Goal: Task Accomplishment & Management: Manage account settings

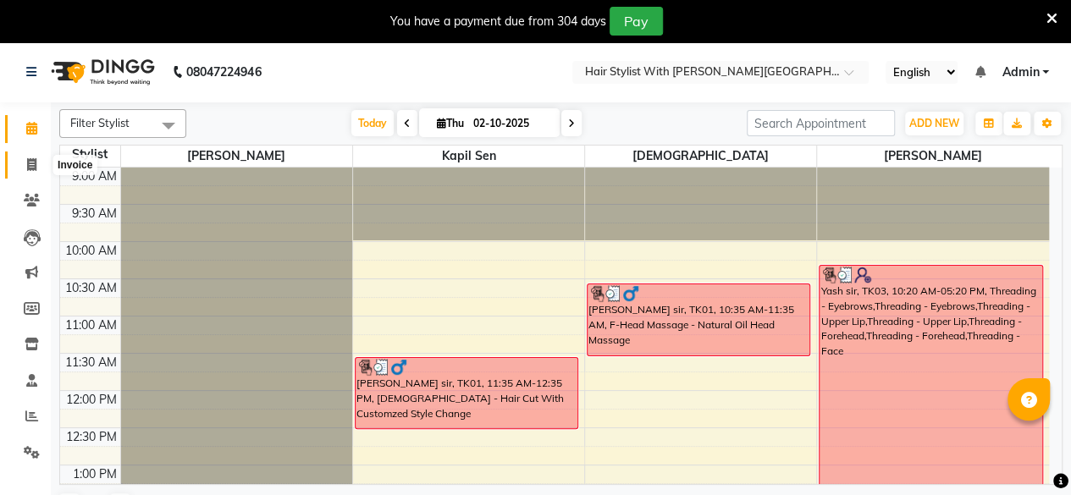
click at [25, 170] on span at bounding box center [32, 165] width 30 height 19
select select "service"
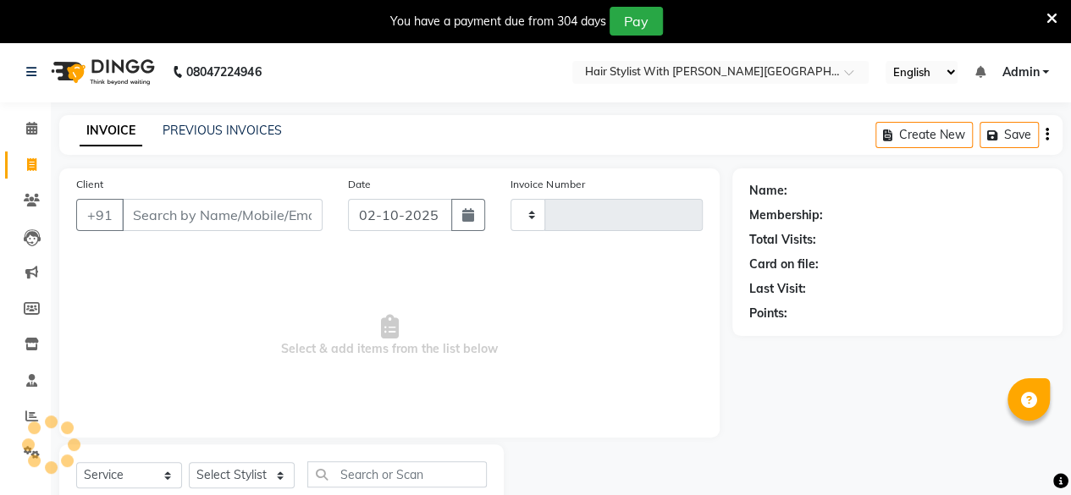
type input "1106"
select select "7319"
click at [201, 209] on input "Client" at bounding box center [222, 215] width 201 height 32
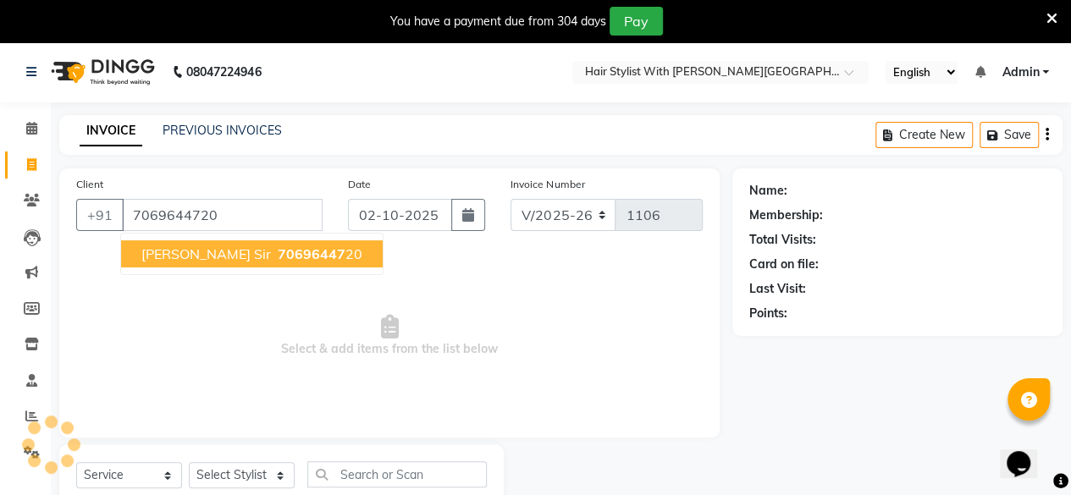
type input "7069644720"
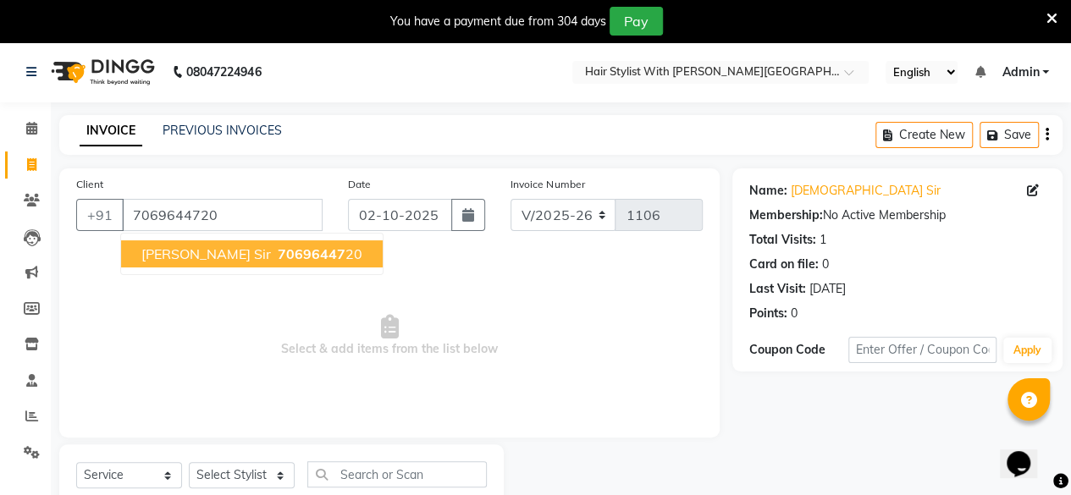
click at [194, 253] on span "[PERSON_NAME] sir" at bounding box center [206, 254] width 130 height 17
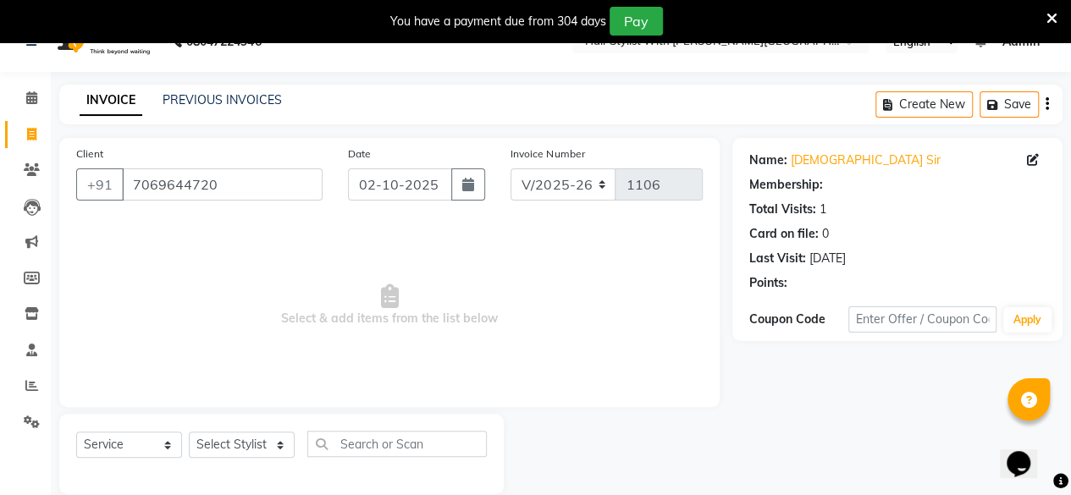
scroll to position [54, 0]
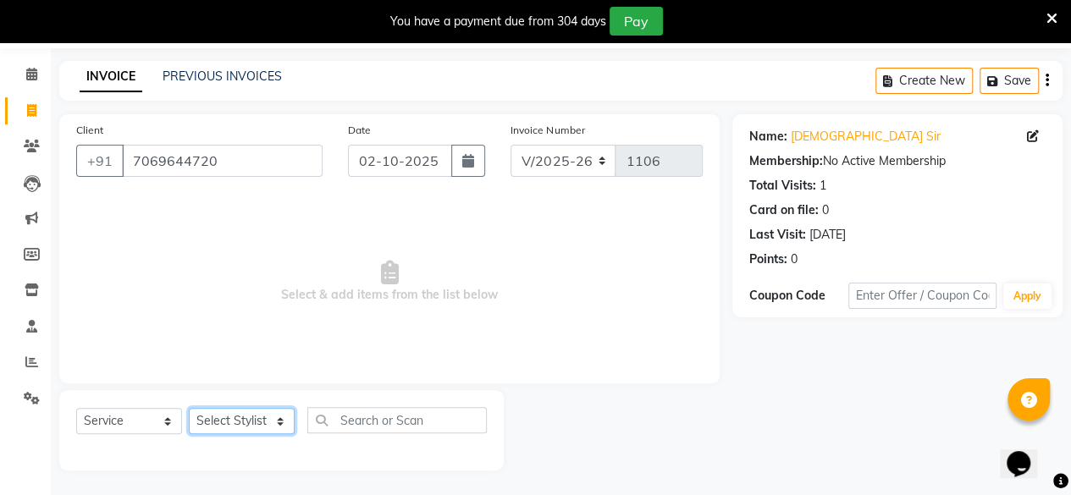
click at [262, 424] on select "Select Stylist [PERSON_NAME] [PERSON_NAME] [PERSON_NAME]" at bounding box center [242, 421] width 106 height 26
select select "62820"
click at [189, 408] on select "Select Stylist [PERSON_NAME] [PERSON_NAME] [PERSON_NAME]" at bounding box center [242, 421] width 106 height 26
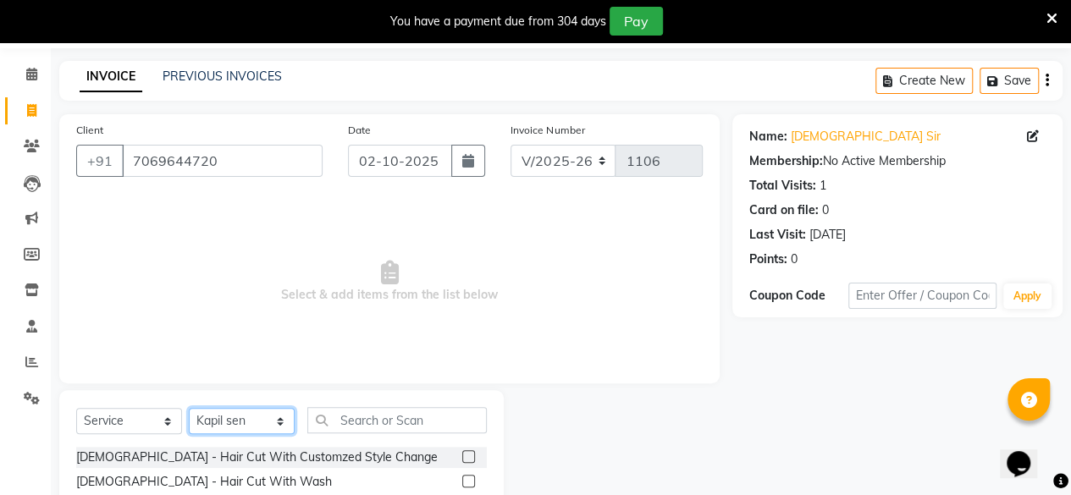
scroll to position [224, 0]
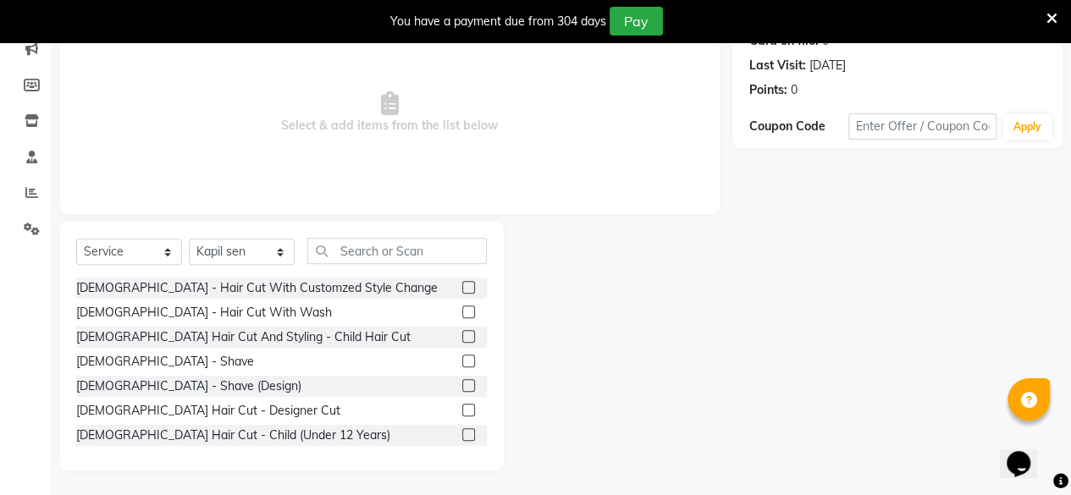
click at [462, 362] on label at bounding box center [468, 361] width 13 height 13
click at [462, 362] on input "checkbox" at bounding box center [467, 361] width 11 height 11
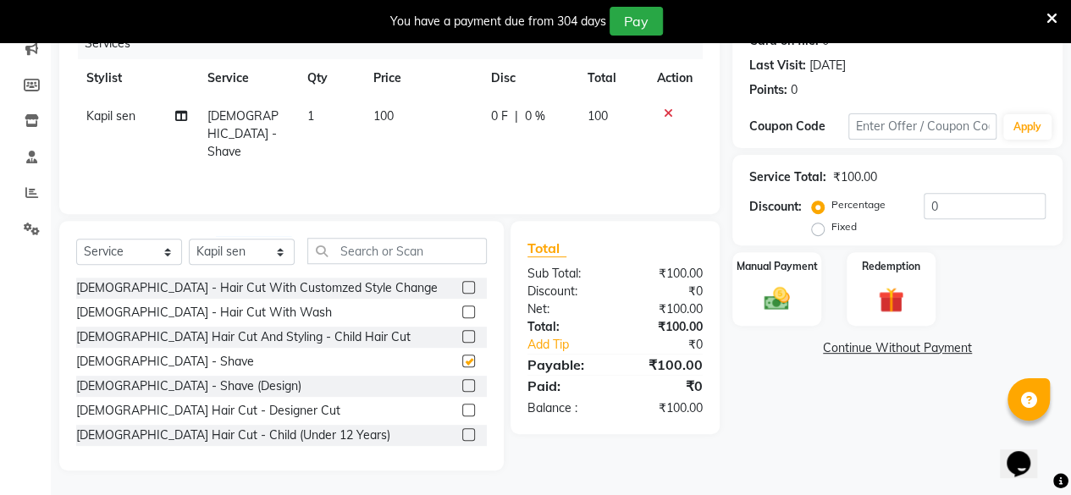
checkbox input "false"
click at [787, 302] on img at bounding box center [776, 299] width 43 height 30
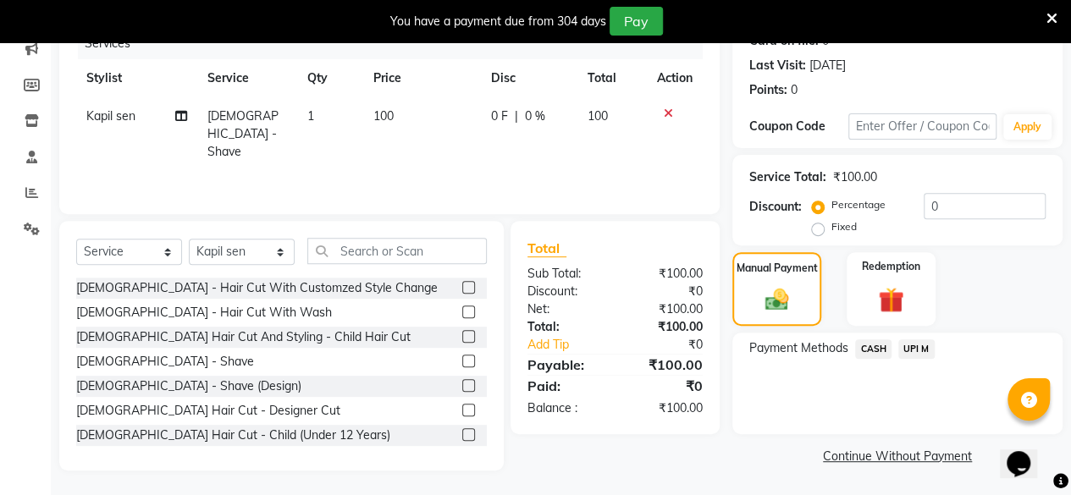
click at [913, 355] on span "UPI M" at bounding box center [916, 349] width 36 height 19
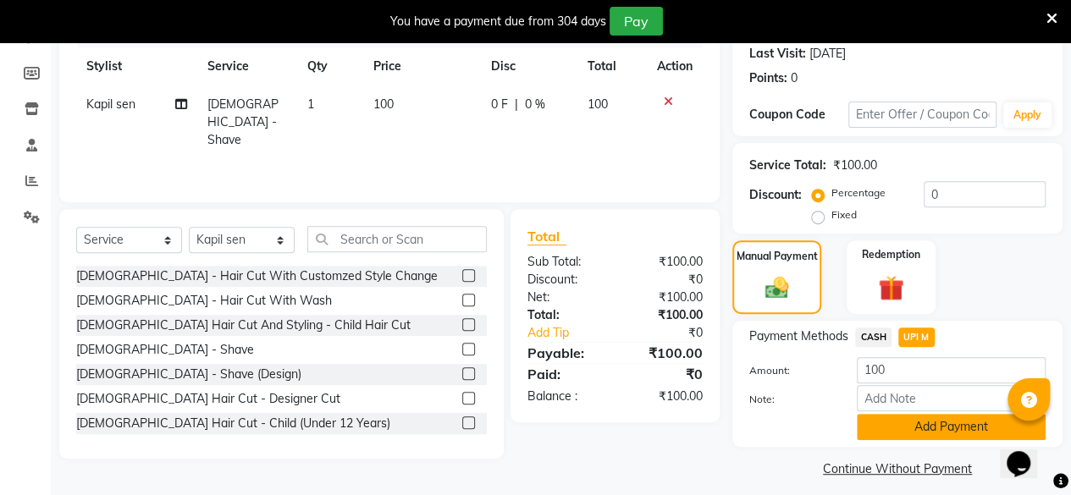
scroll to position [246, 0]
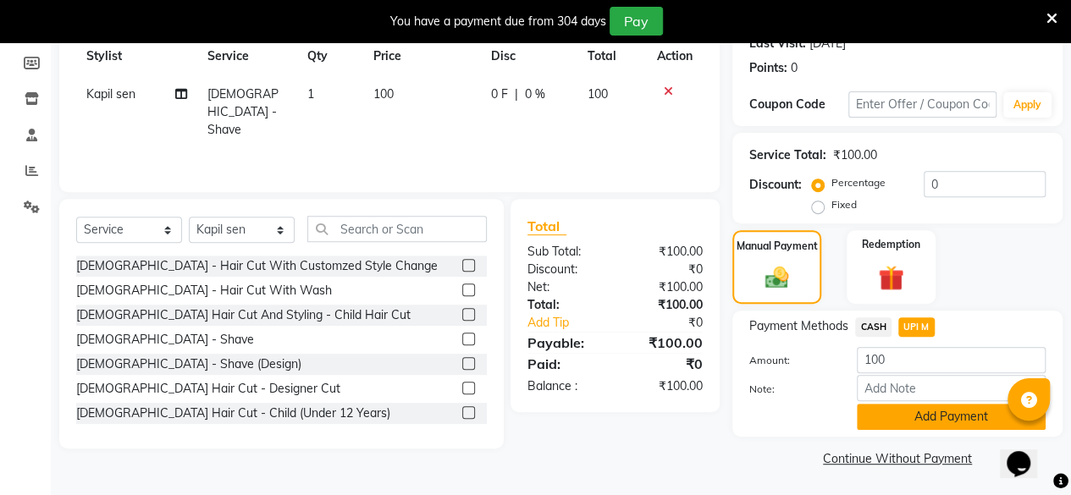
click at [932, 419] on button "Add Payment" at bounding box center [951, 417] width 189 height 26
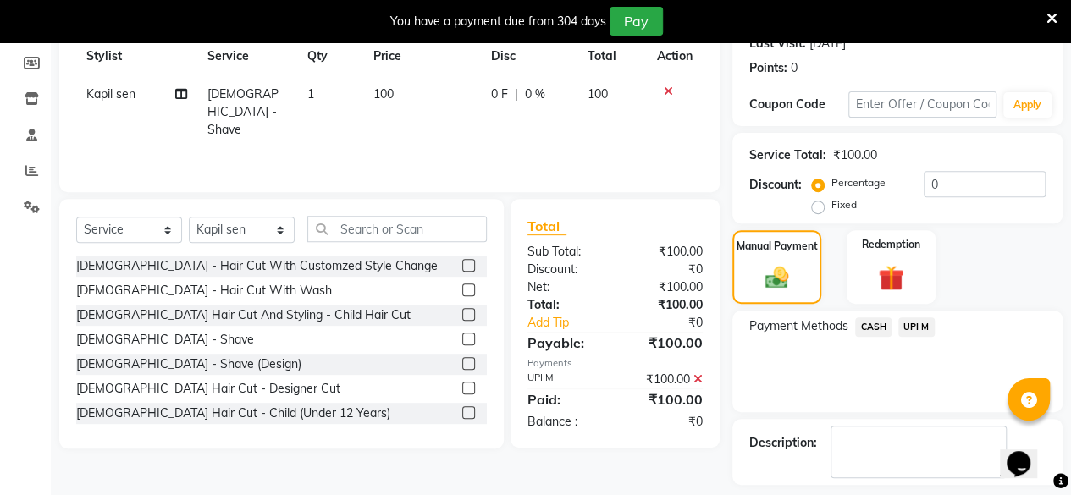
scroll to position [317, 0]
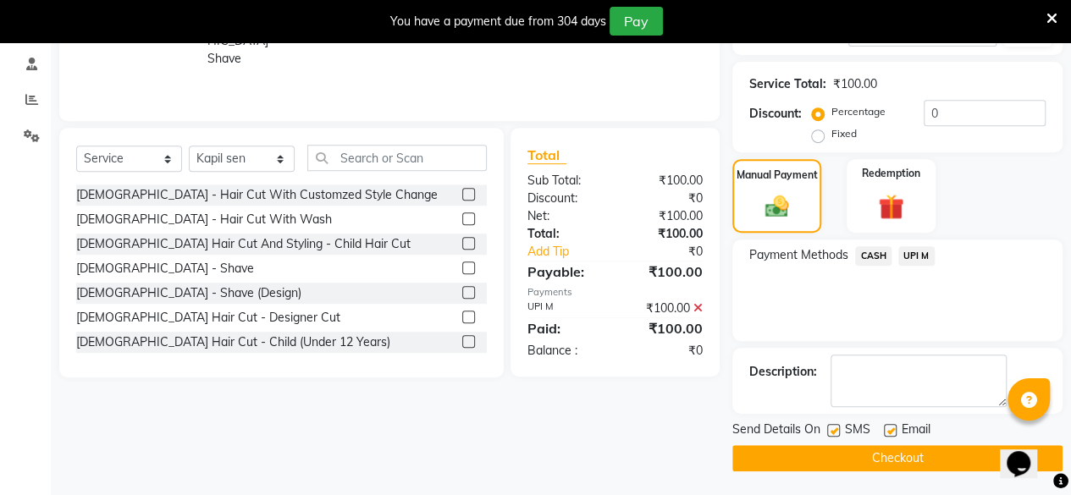
click at [942, 455] on button "Checkout" at bounding box center [897, 458] width 330 height 26
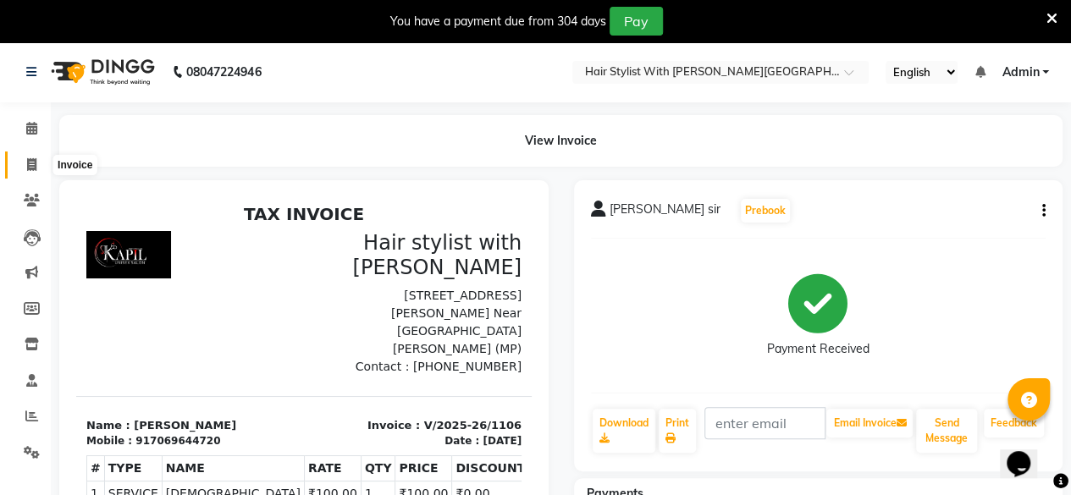
click at [36, 163] on icon at bounding box center [31, 164] width 9 height 13
select select "7319"
select select "service"
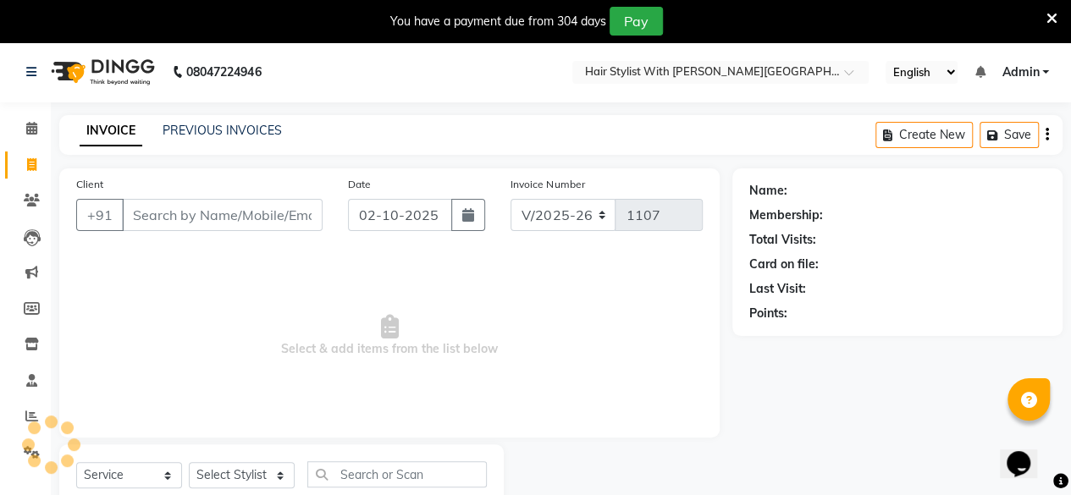
scroll to position [54, 0]
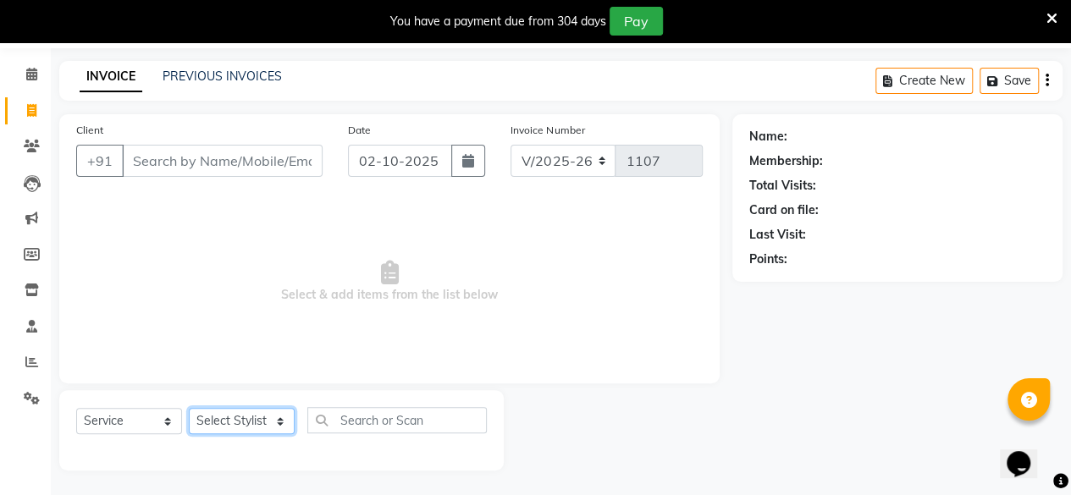
click at [268, 419] on select "Select Stylist [PERSON_NAME] [PERSON_NAME] [PERSON_NAME]" at bounding box center [242, 421] width 106 height 26
select select "62820"
click at [189, 408] on select "Select Stylist [PERSON_NAME] [PERSON_NAME] [PERSON_NAME]" at bounding box center [242, 421] width 106 height 26
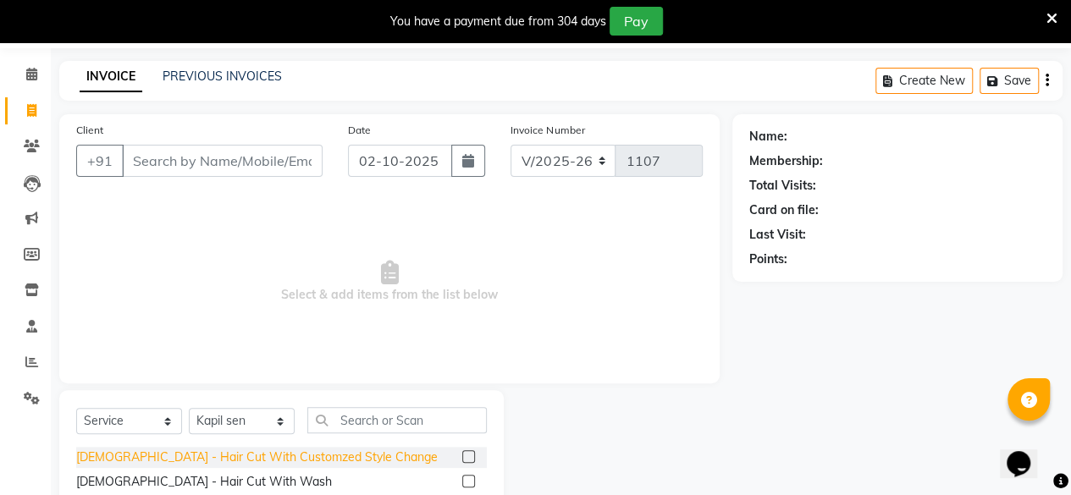
click at [240, 456] on div "[DEMOGRAPHIC_DATA] - Hair Cut With Customzed Style Change" at bounding box center [257, 458] width 362 height 18
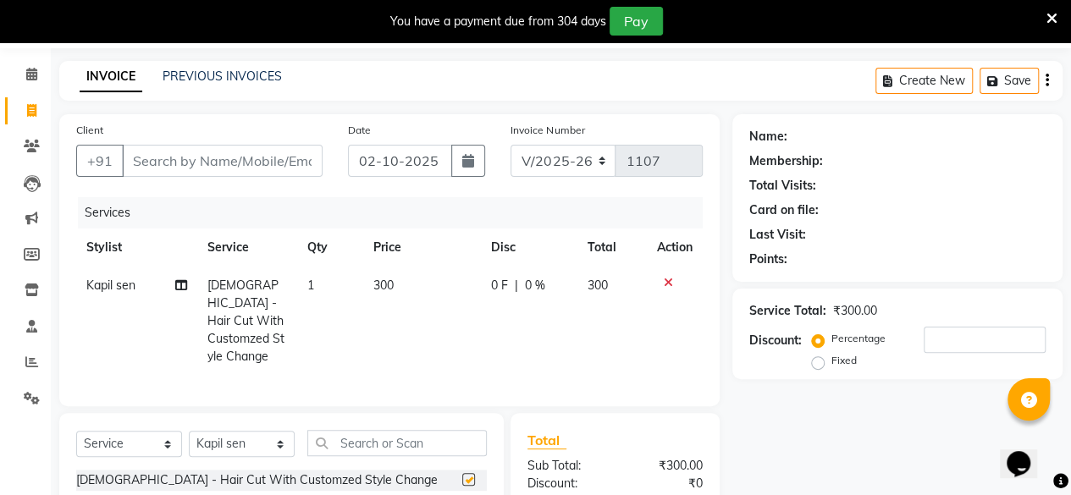
checkbox input "false"
click at [248, 437] on select "Select Stylist [PERSON_NAME] [PERSON_NAME] [PERSON_NAME]" at bounding box center [242, 444] width 106 height 26
click at [462, 349] on td "300" at bounding box center [422, 321] width 118 height 109
select select "62820"
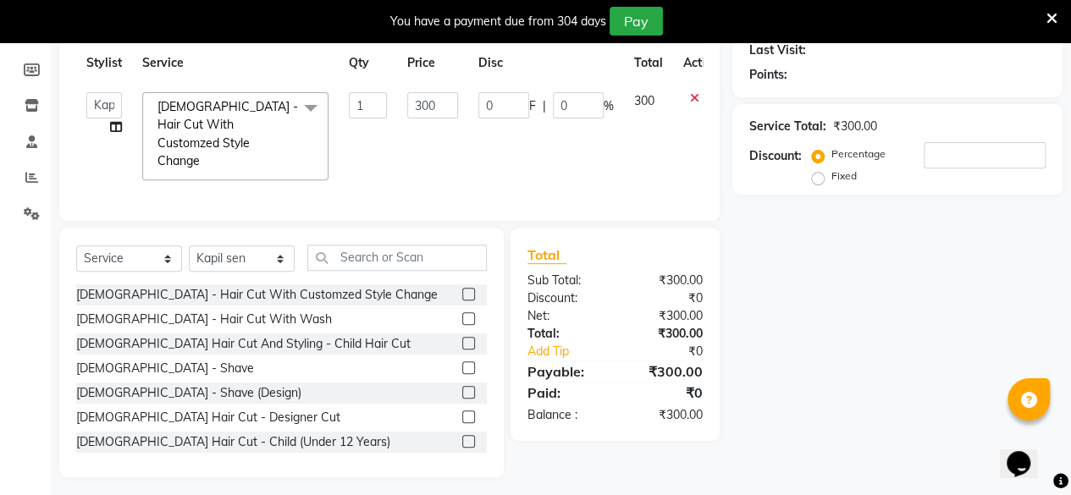
scroll to position [0, 0]
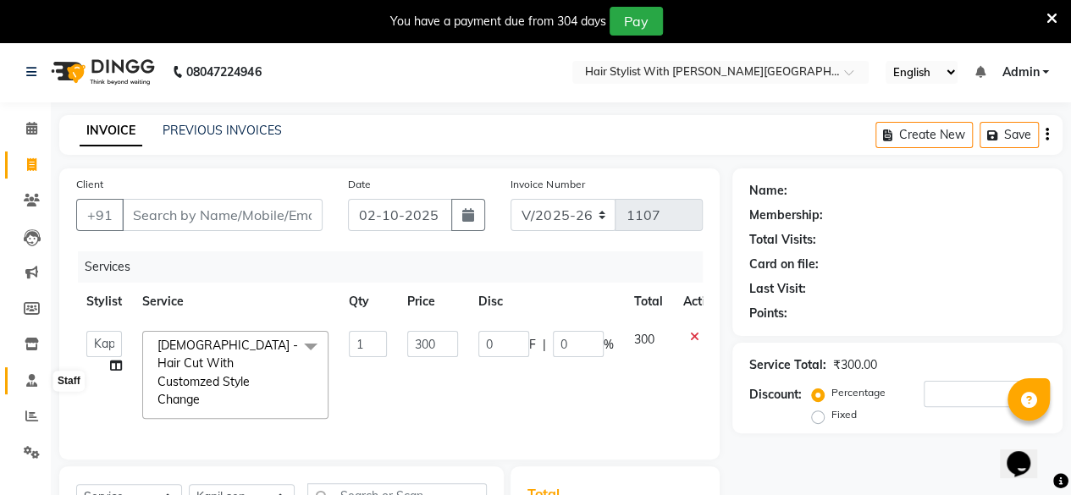
click at [29, 380] on icon at bounding box center [31, 380] width 11 height 13
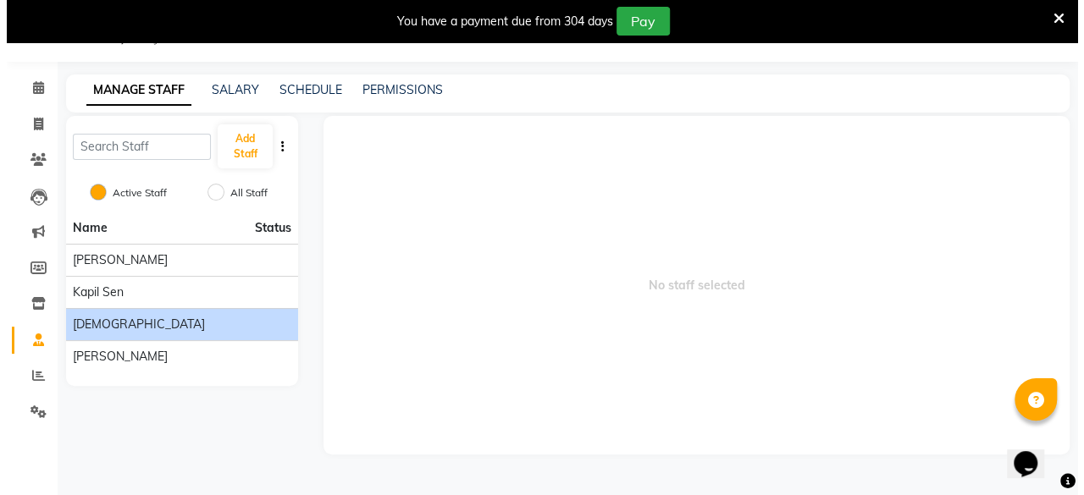
scroll to position [41, 0]
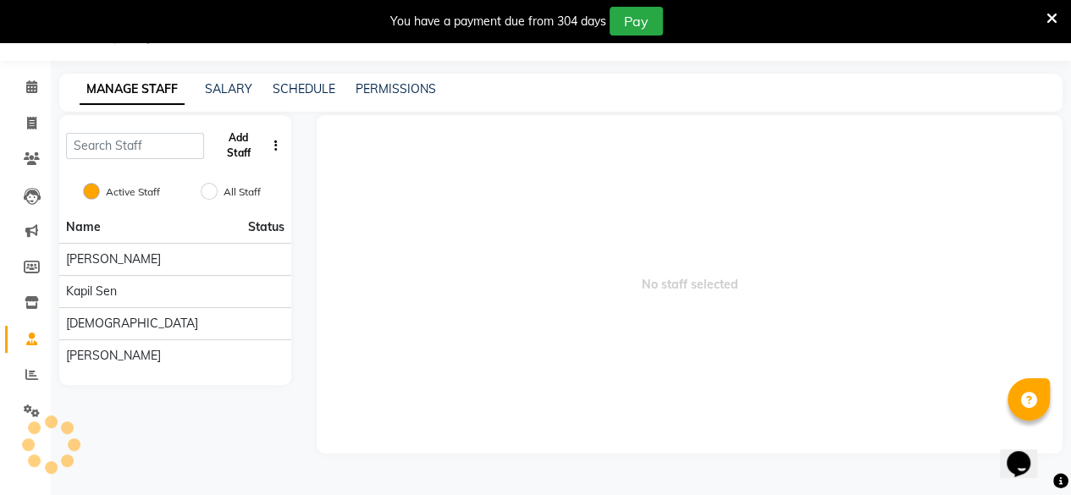
click at [246, 148] on button "Add Staff" at bounding box center [238, 146] width 54 height 44
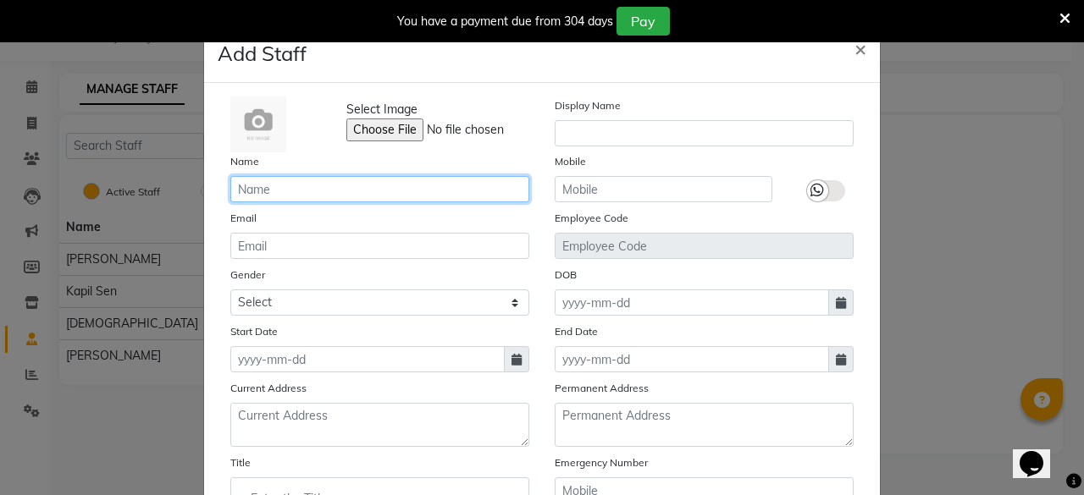
click at [297, 188] on input "text" at bounding box center [379, 189] width 299 height 26
type input "Manish"
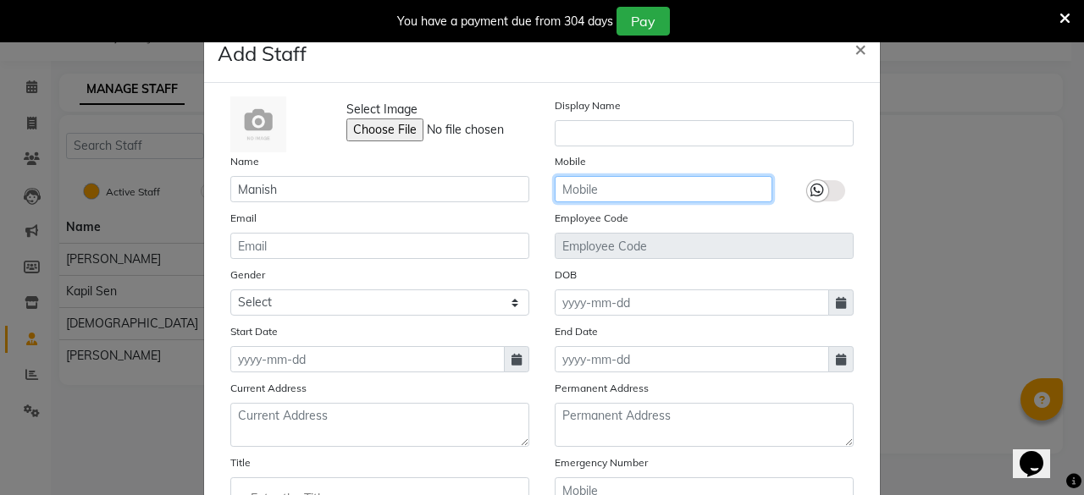
click at [619, 187] on input "text" at bounding box center [664, 189] width 218 height 26
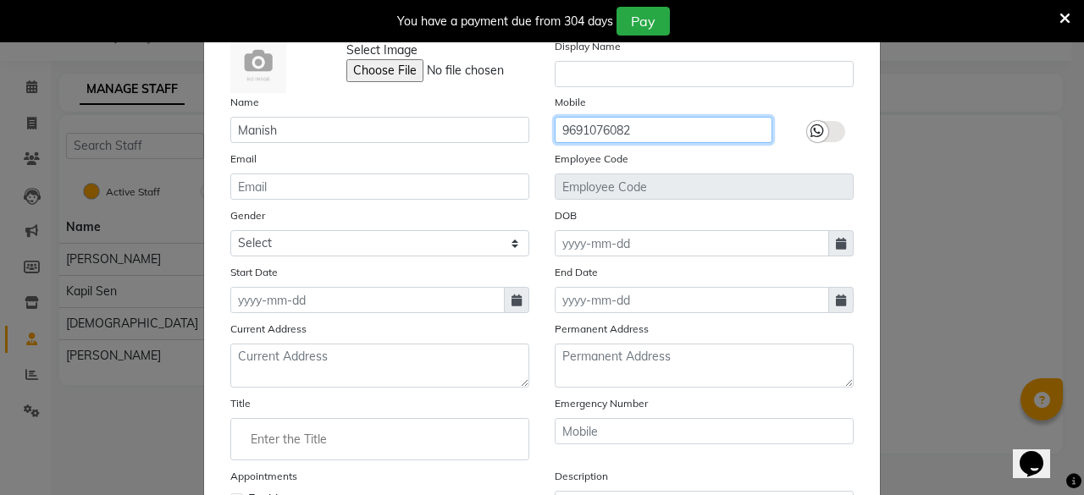
scroll to position [85, 0]
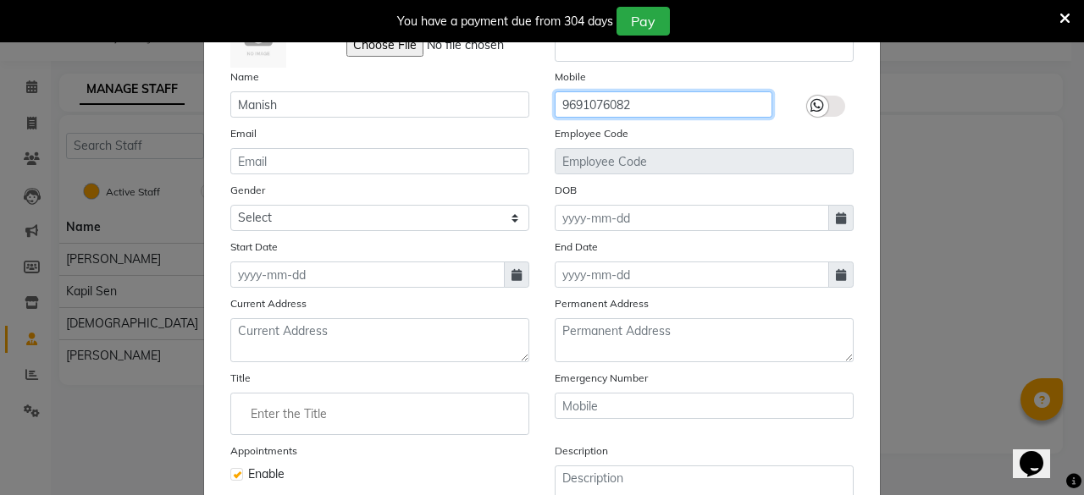
type input "9691076082"
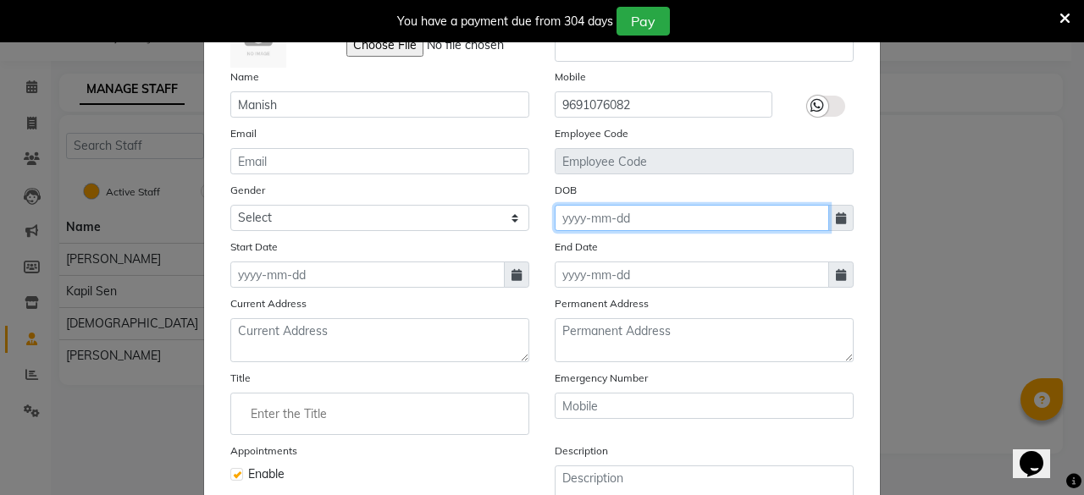
click at [674, 211] on input at bounding box center [692, 218] width 274 height 26
select select "10"
select select "2025"
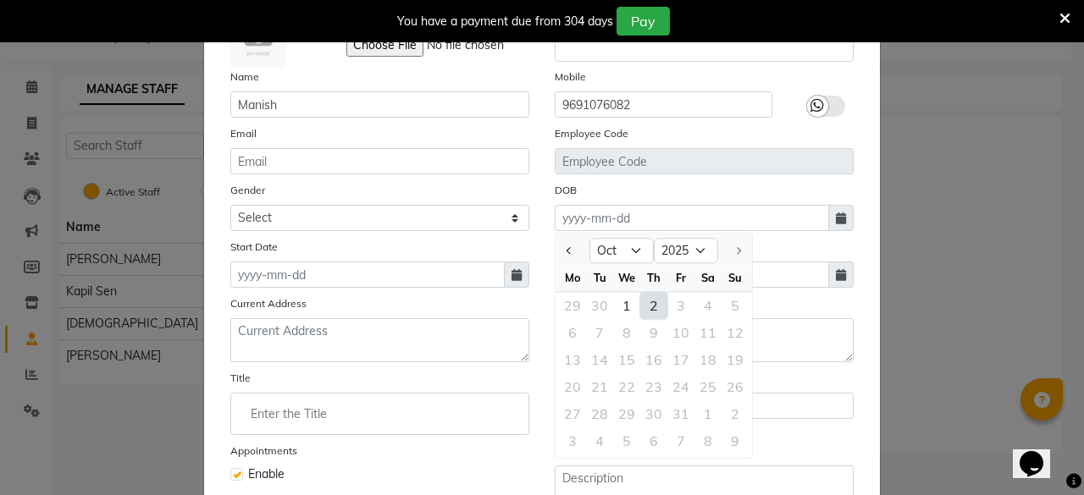
click at [942, 273] on ngb-modal-window "Add Staff × Select Image Display Name Name Manish Mobile [PHONE_NUMBER] Email E…" at bounding box center [542, 247] width 1084 height 495
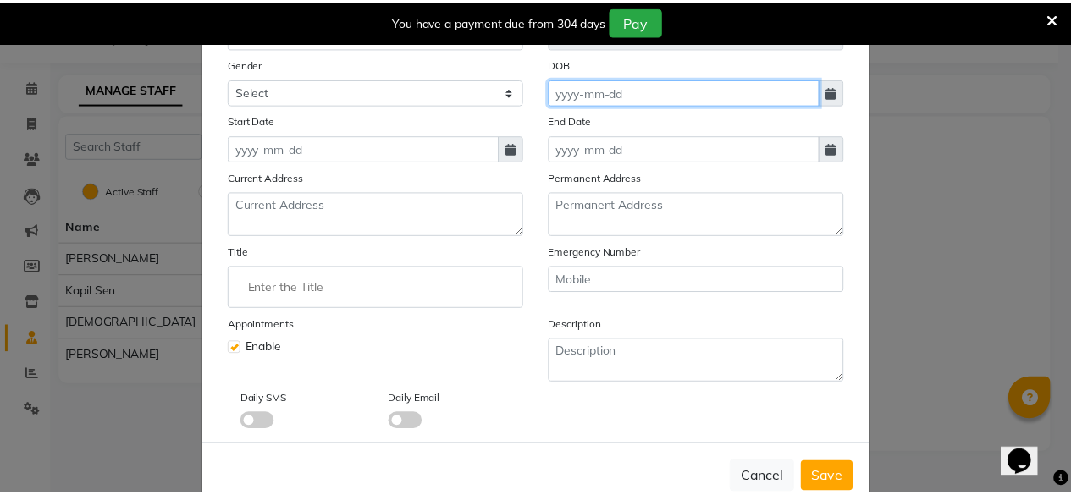
scroll to position [247, 0]
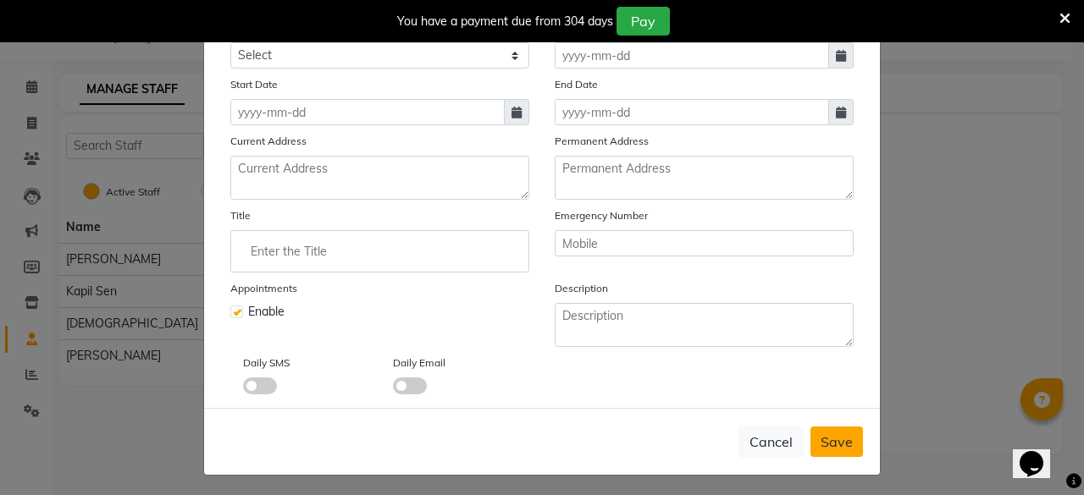
click at [839, 434] on span "Save" at bounding box center [836, 442] width 32 height 17
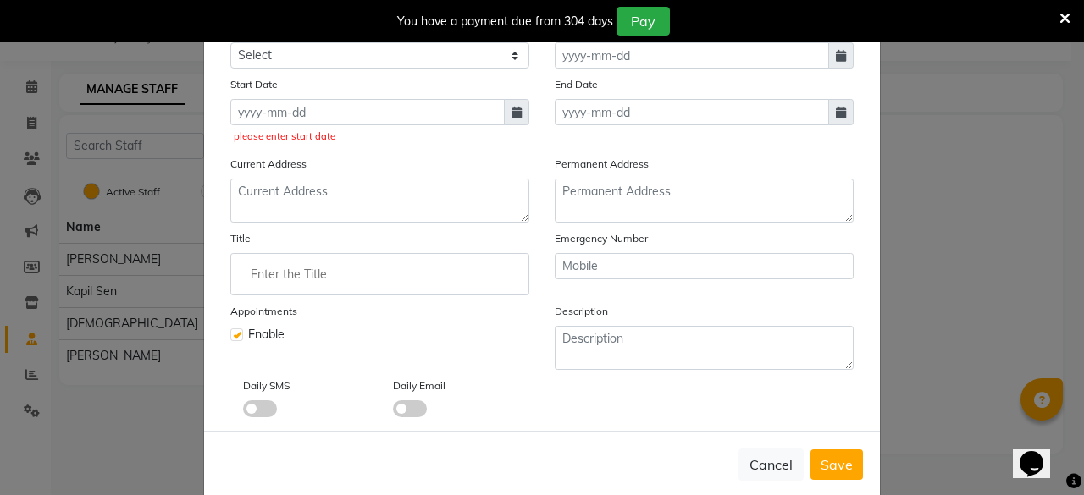
click at [518, 106] on span at bounding box center [516, 112] width 25 height 26
select select "10"
select select "2025"
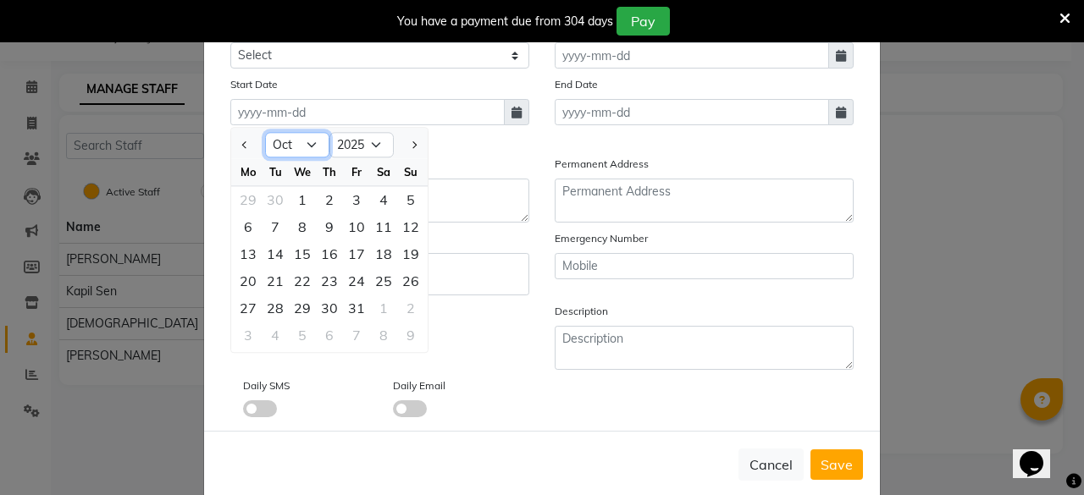
click at [304, 144] on select "Jan Feb Mar Apr May Jun [DATE] Aug Sep Oct Nov Dec" at bounding box center [297, 145] width 64 height 25
select select "9"
click at [265, 133] on select "Jan Feb Mar Apr May Jun [DATE] Aug Sep Oct Nov Dec" at bounding box center [297, 145] width 64 height 25
click at [330, 251] on div "18" at bounding box center [329, 253] width 27 height 27
type input "[DATE]"
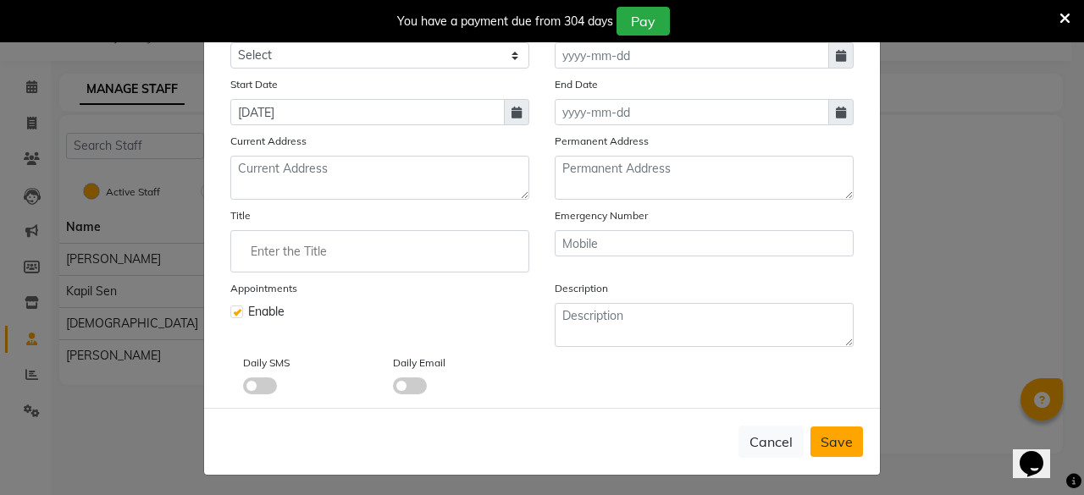
click at [831, 440] on span "Save" at bounding box center [836, 442] width 32 height 17
checkbox input "false"
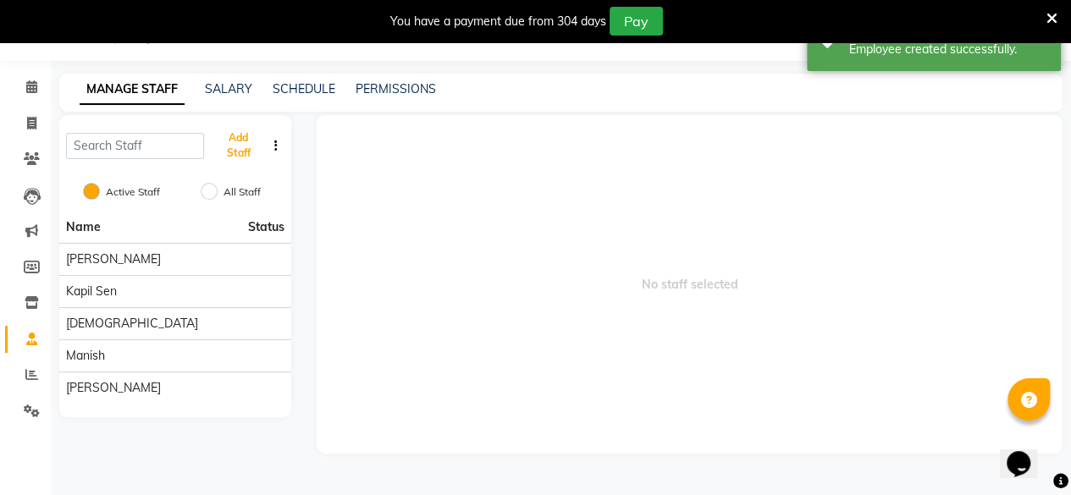
scroll to position [0, 0]
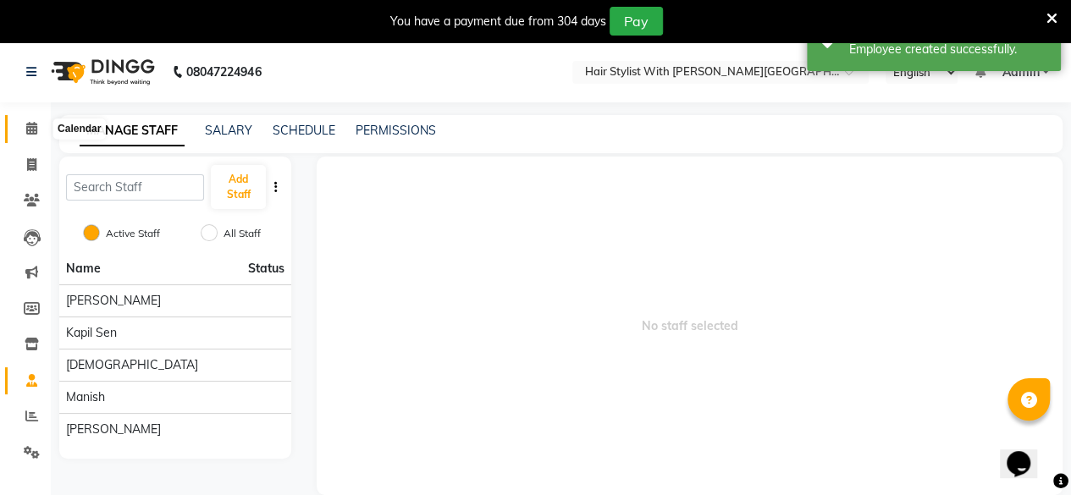
click at [36, 132] on icon at bounding box center [31, 128] width 11 height 13
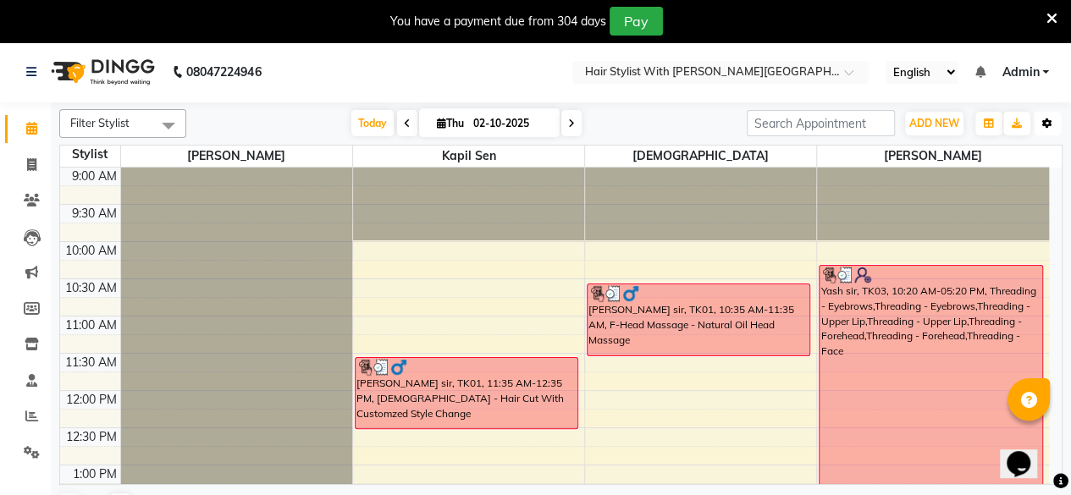
click at [1050, 123] on icon "button" at bounding box center [1047, 124] width 10 height 10
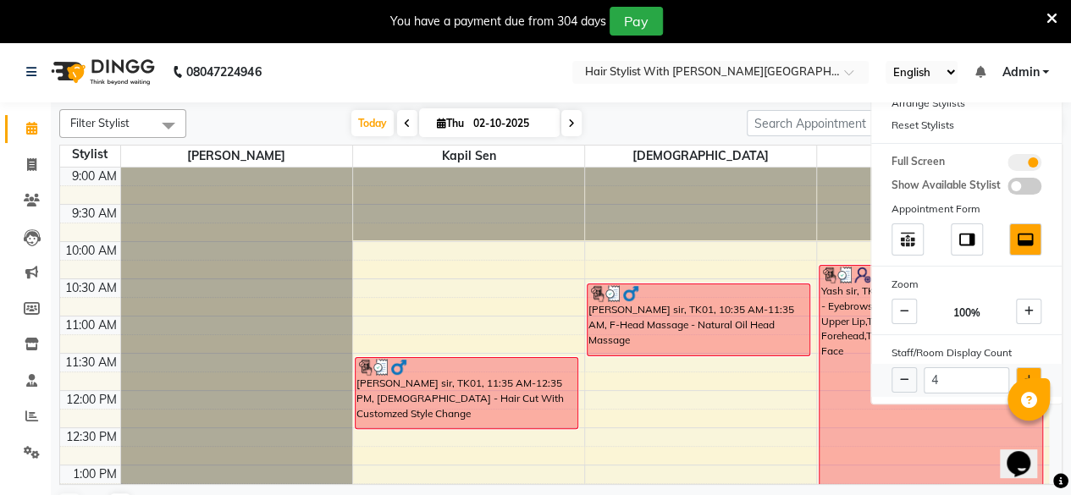
click at [1026, 375] on icon at bounding box center [1029, 380] width 9 height 10
type input "5"
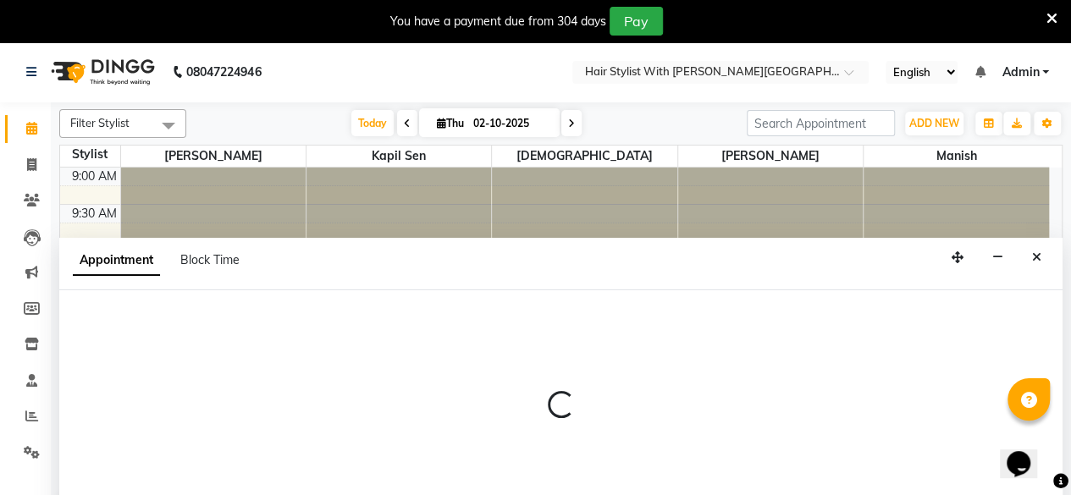
scroll to position [41, 0]
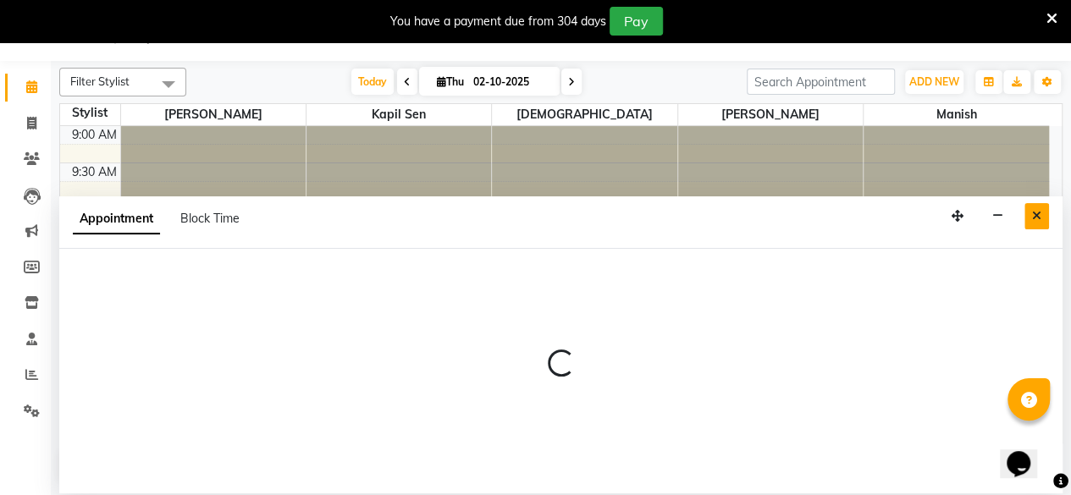
click at [1040, 213] on icon "Close" at bounding box center [1036, 216] width 9 height 12
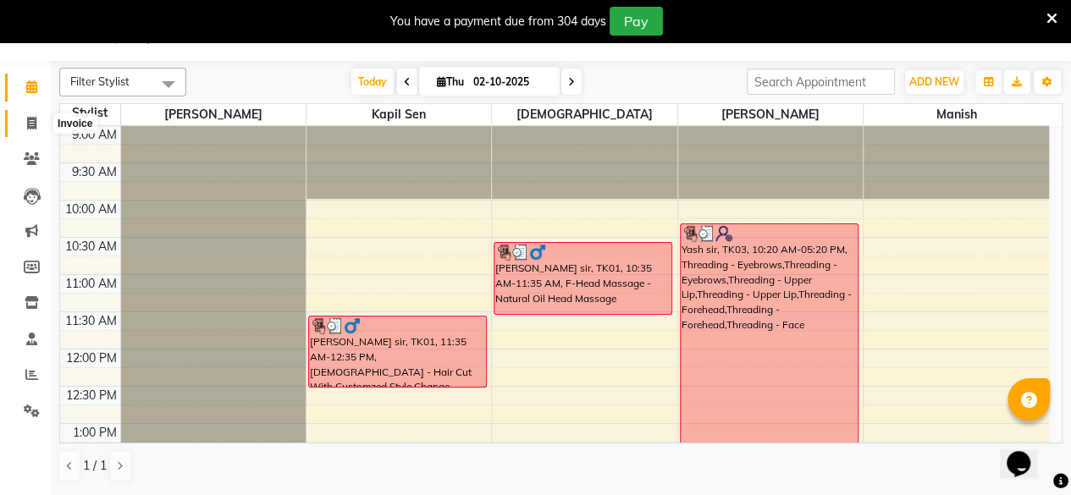
click at [32, 123] on icon at bounding box center [31, 123] width 9 height 13
select select "service"
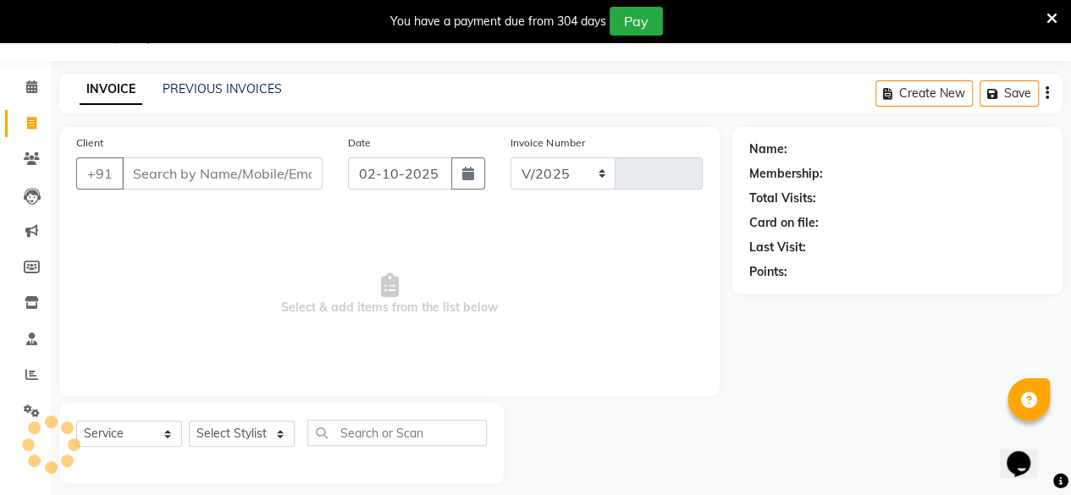
select select "7319"
type input "1107"
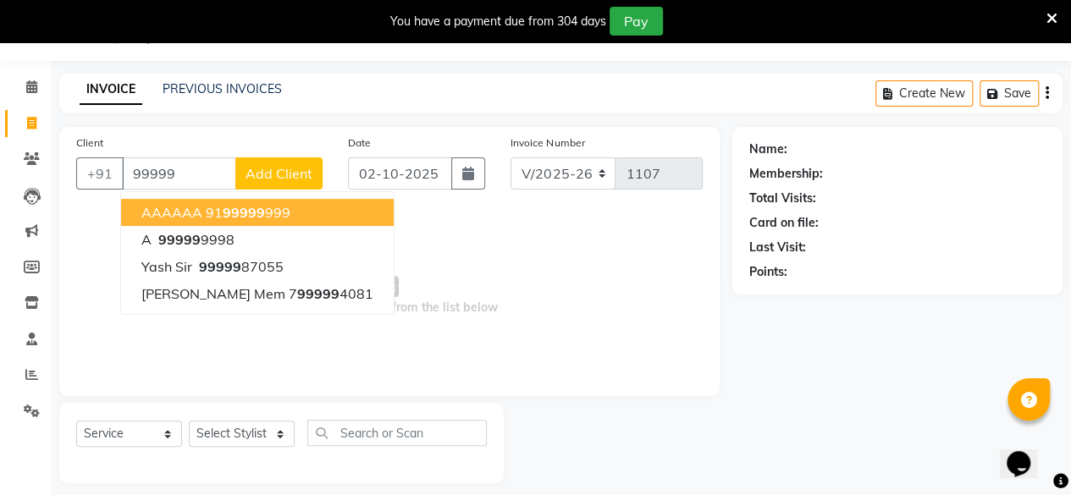
click at [267, 212] on ngb-highlight "91 99999 999" at bounding box center [248, 212] width 85 height 17
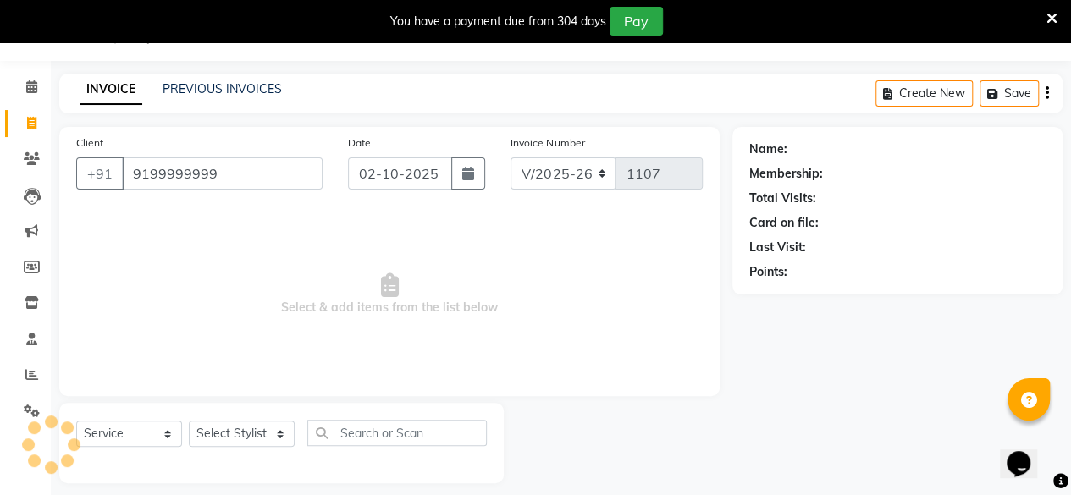
type input "9199999999"
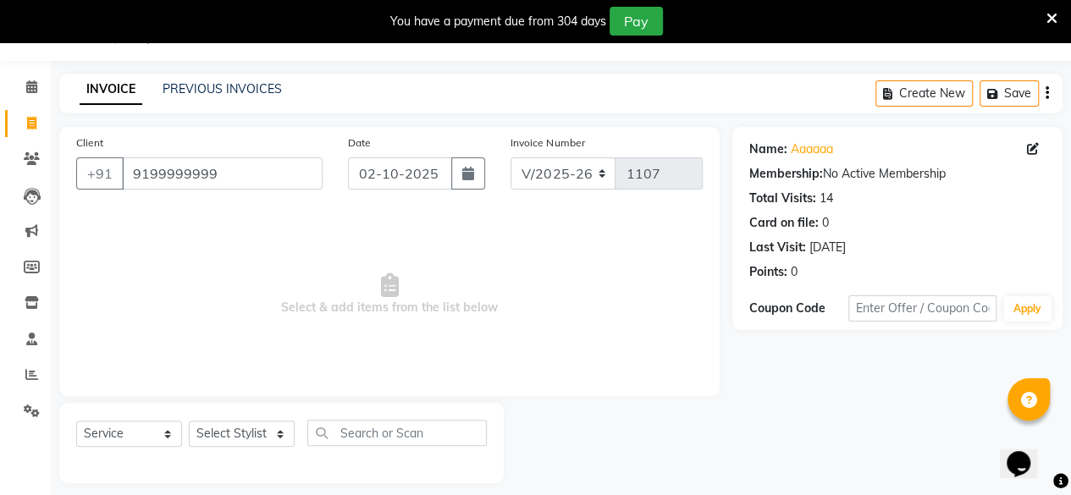
scroll to position [54, 0]
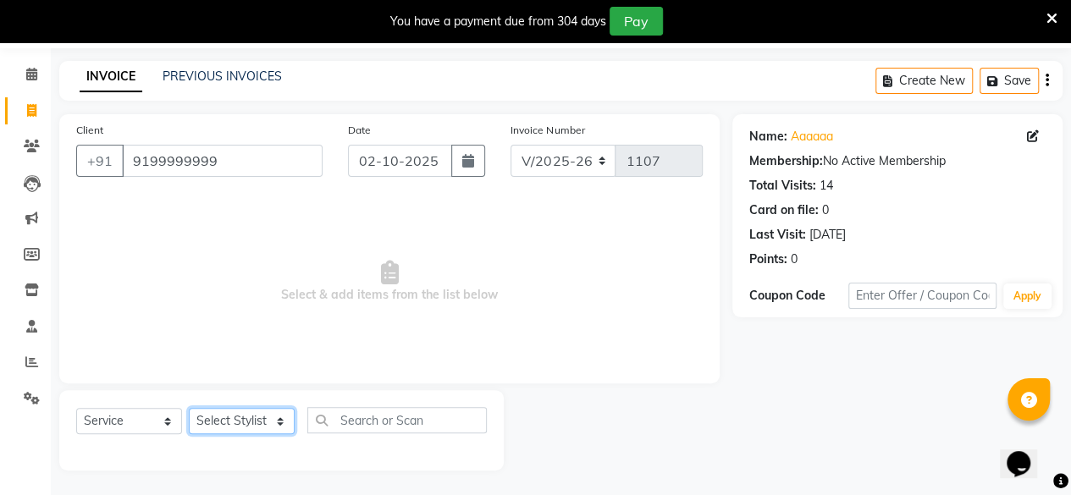
click at [267, 423] on select "Select Stylist [PERSON_NAME] [PERSON_NAME] Krishna Manish [PERSON_NAME]" at bounding box center [242, 421] width 106 height 26
select select "62820"
click at [189, 408] on select "Select Stylist [PERSON_NAME] [PERSON_NAME] Krishna Manish [PERSON_NAME]" at bounding box center [242, 421] width 106 height 26
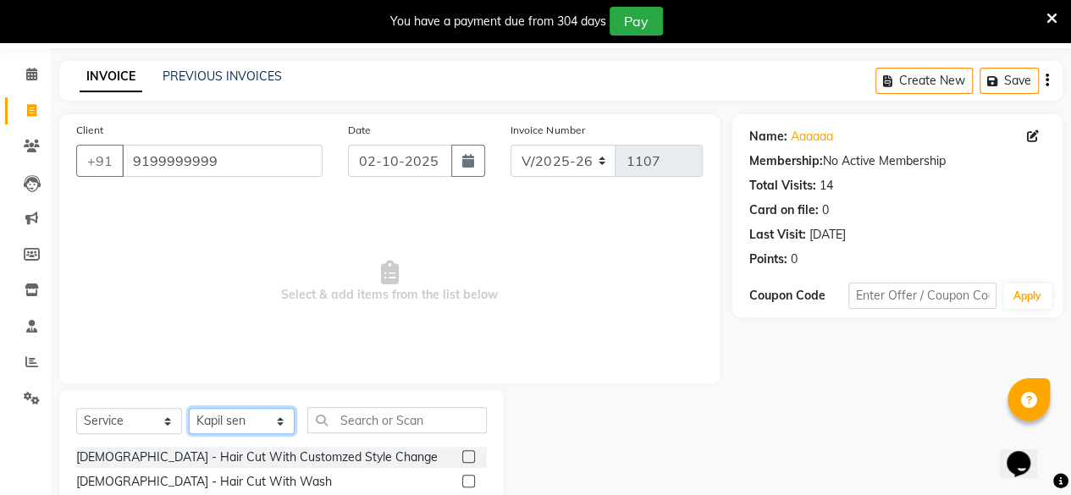
scroll to position [224, 0]
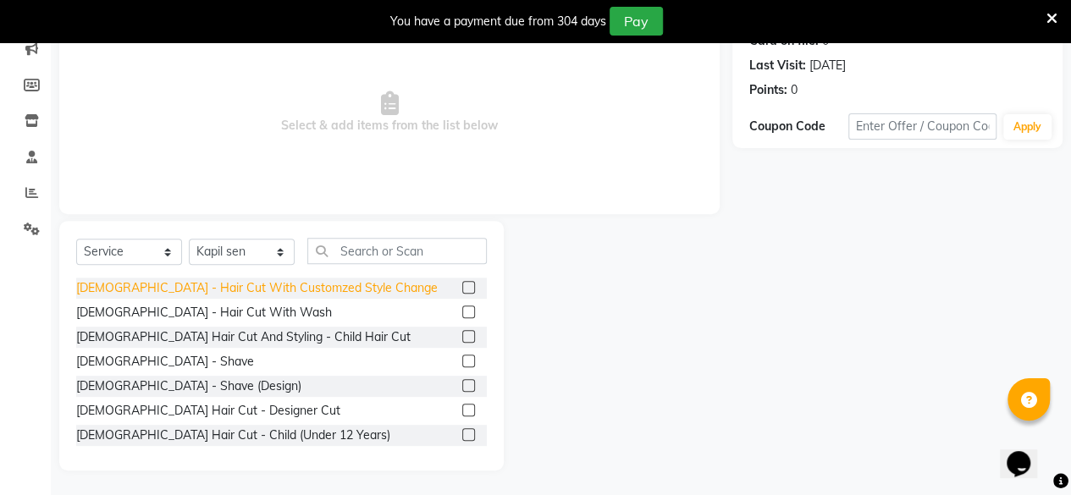
click at [303, 287] on div "[DEMOGRAPHIC_DATA] - Hair Cut With Customzed Style Change" at bounding box center [257, 288] width 362 height 18
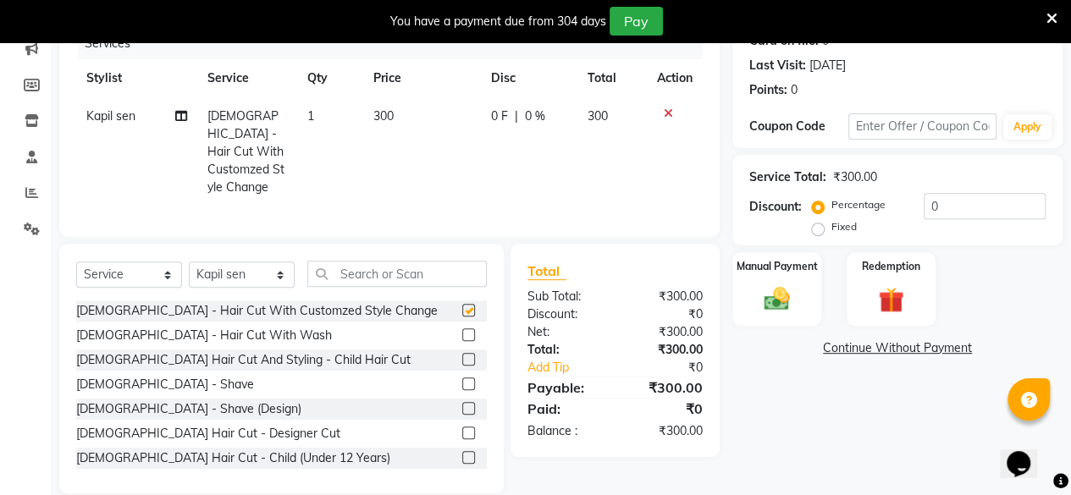
checkbox input "false"
click at [227, 269] on select "Select Stylist [PERSON_NAME] [PERSON_NAME] Krishna Manish [PERSON_NAME]" at bounding box center [242, 275] width 106 height 26
select select "93589"
click at [189, 262] on select "Select Stylist [PERSON_NAME] [PERSON_NAME] Krishna Manish [PERSON_NAME]" at bounding box center [242, 275] width 106 height 26
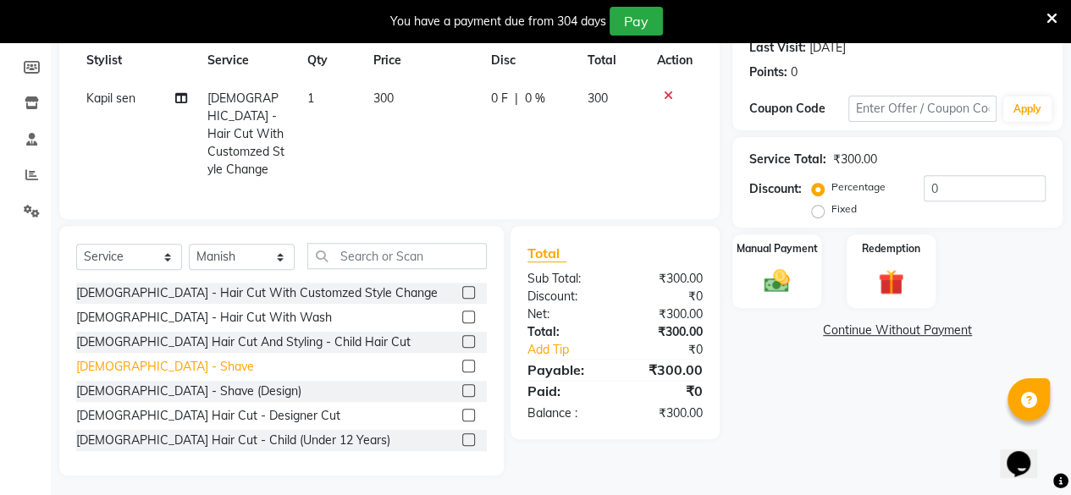
click at [138, 365] on div "[DEMOGRAPHIC_DATA] - Shave" at bounding box center [165, 367] width 178 height 18
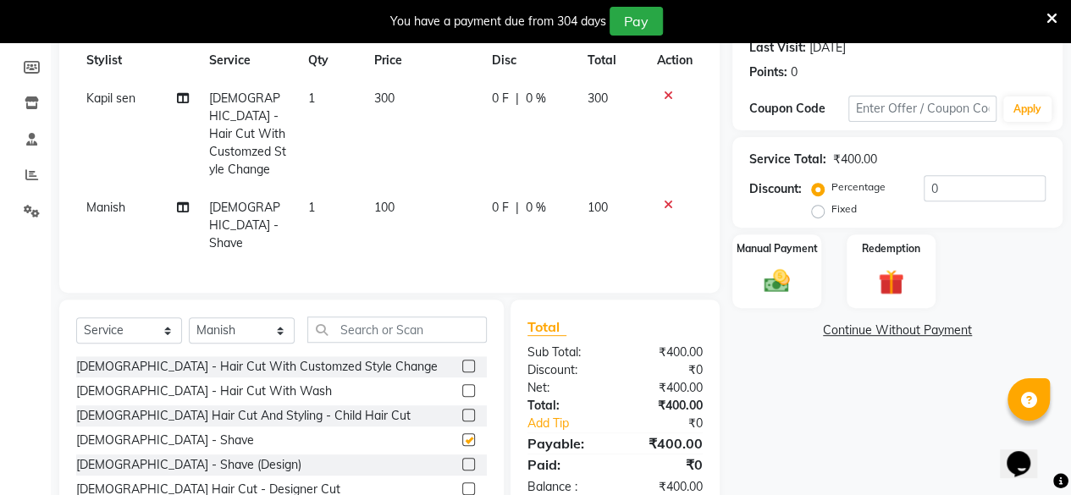
checkbox input "false"
click at [808, 264] on div "Manual Payment" at bounding box center [777, 271] width 92 height 77
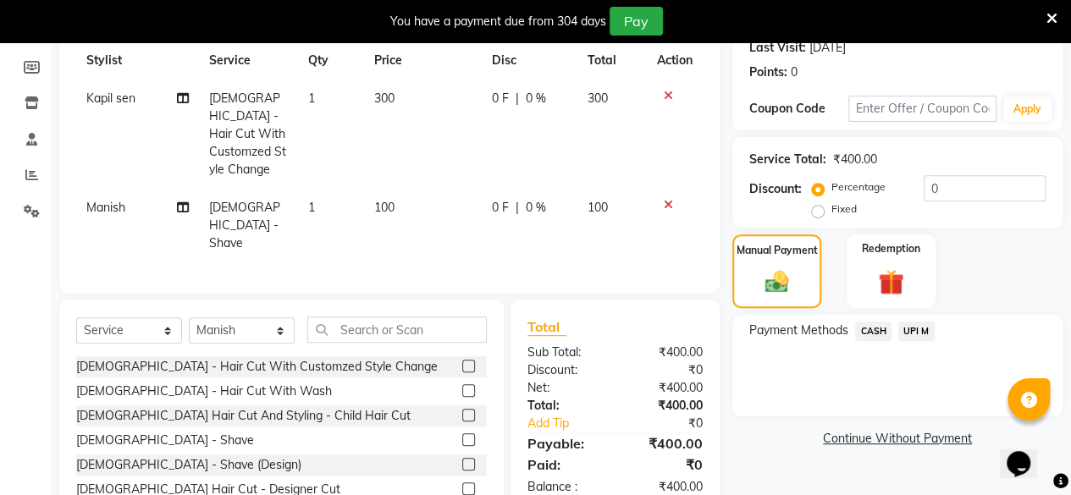
click at [918, 336] on span "UPI M" at bounding box center [916, 331] width 36 height 19
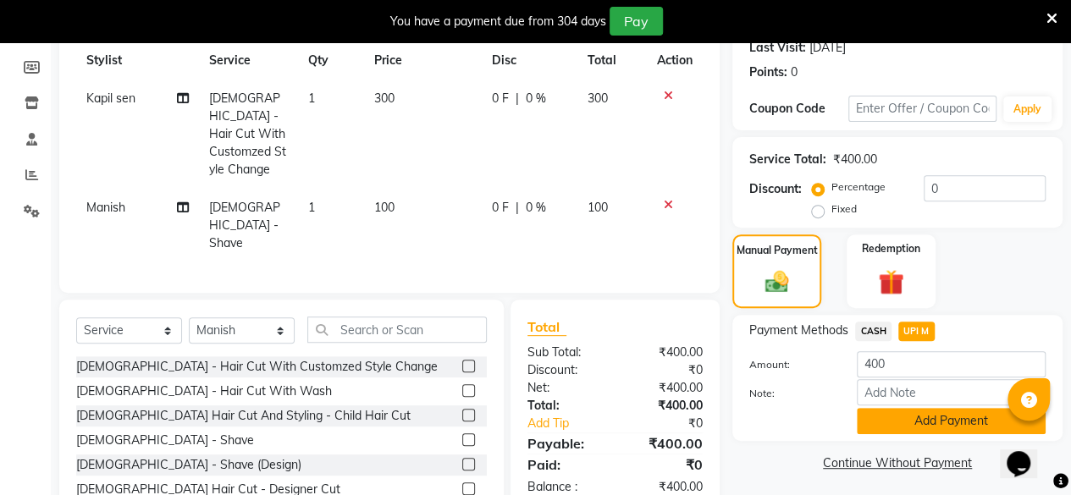
click at [909, 416] on button "Add Payment" at bounding box center [951, 421] width 189 height 26
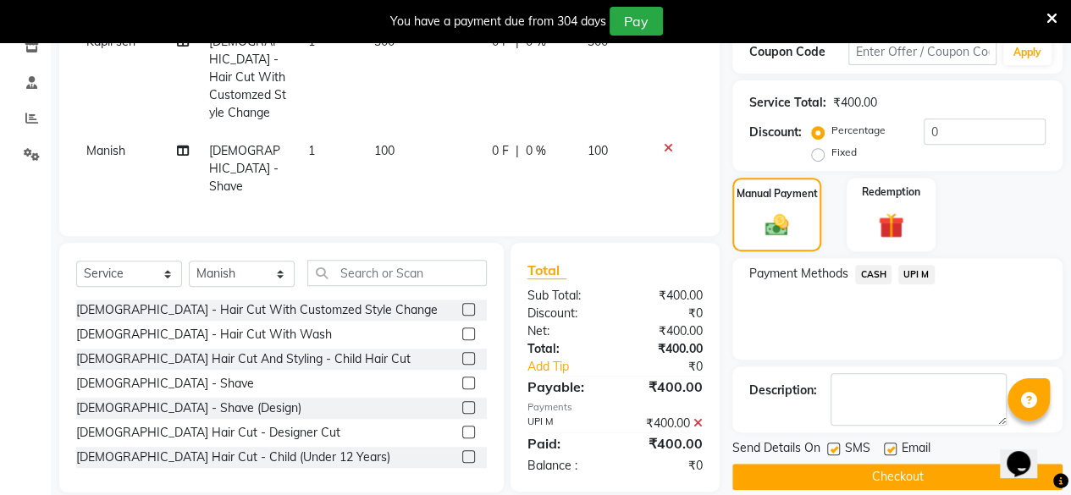
scroll to position [317, 0]
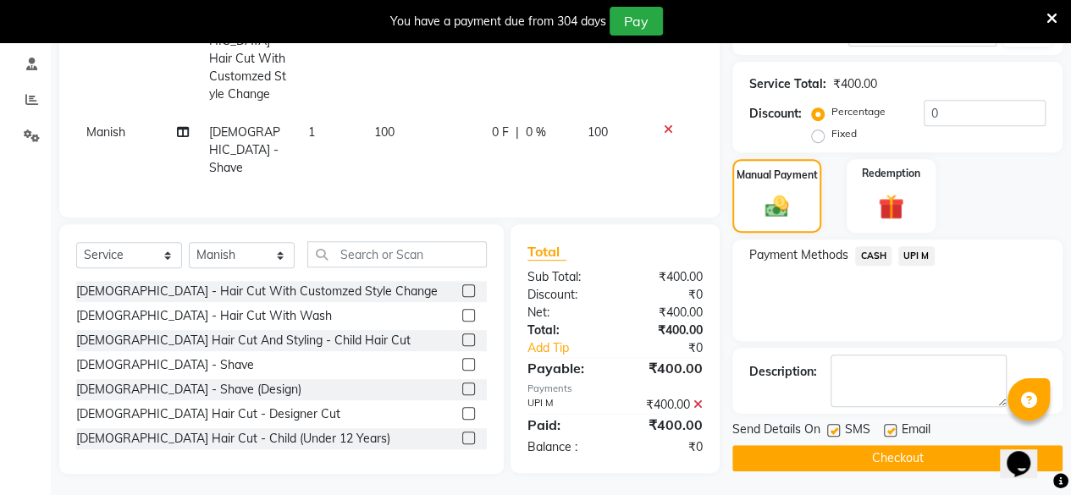
click at [880, 453] on button "Checkout" at bounding box center [897, 458] width 330 height 26
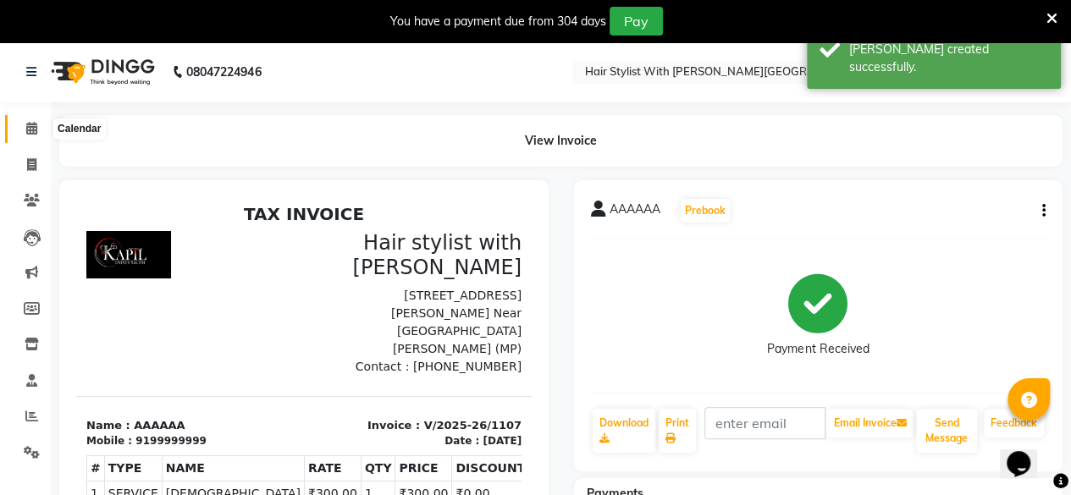
click at [30, 130] on icon at bounding box center [31, 128] width 11 height 13
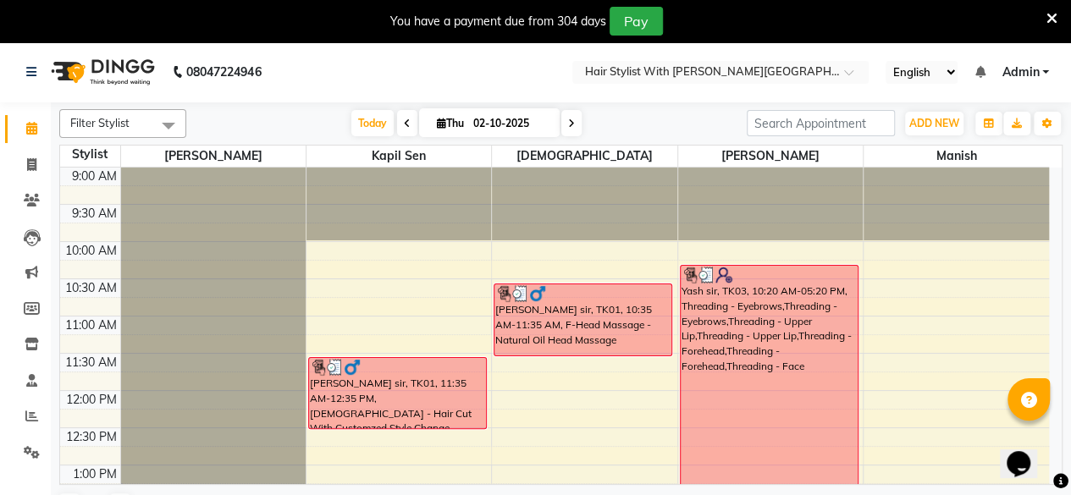
click at [1055, 14] on icon at bounding box center [1052, 18] width 11 height 15
